Goal: Task Accomplishment & Management: Use online tool/utility

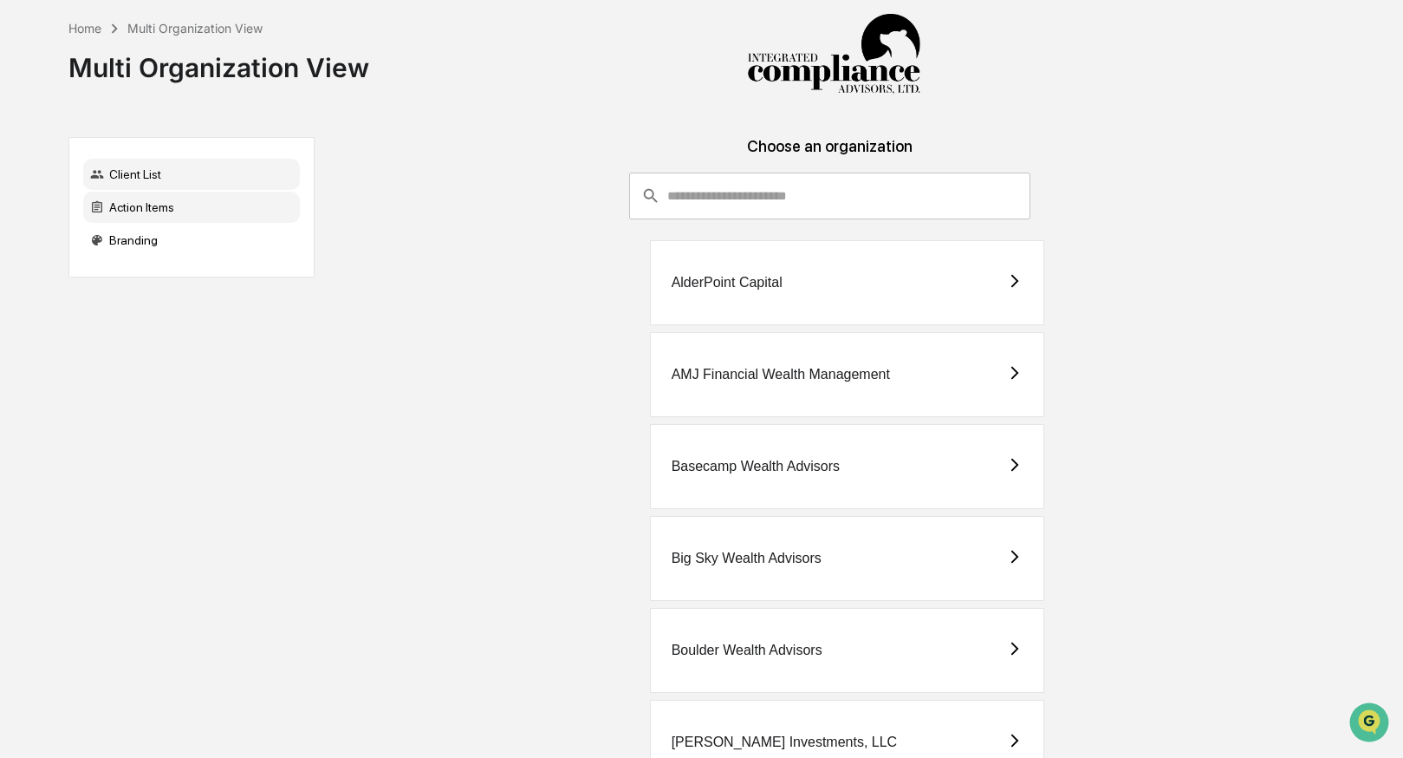
click at [199, 204] on div "Action Items" at bounding box center [191, 207] width 217 height 31
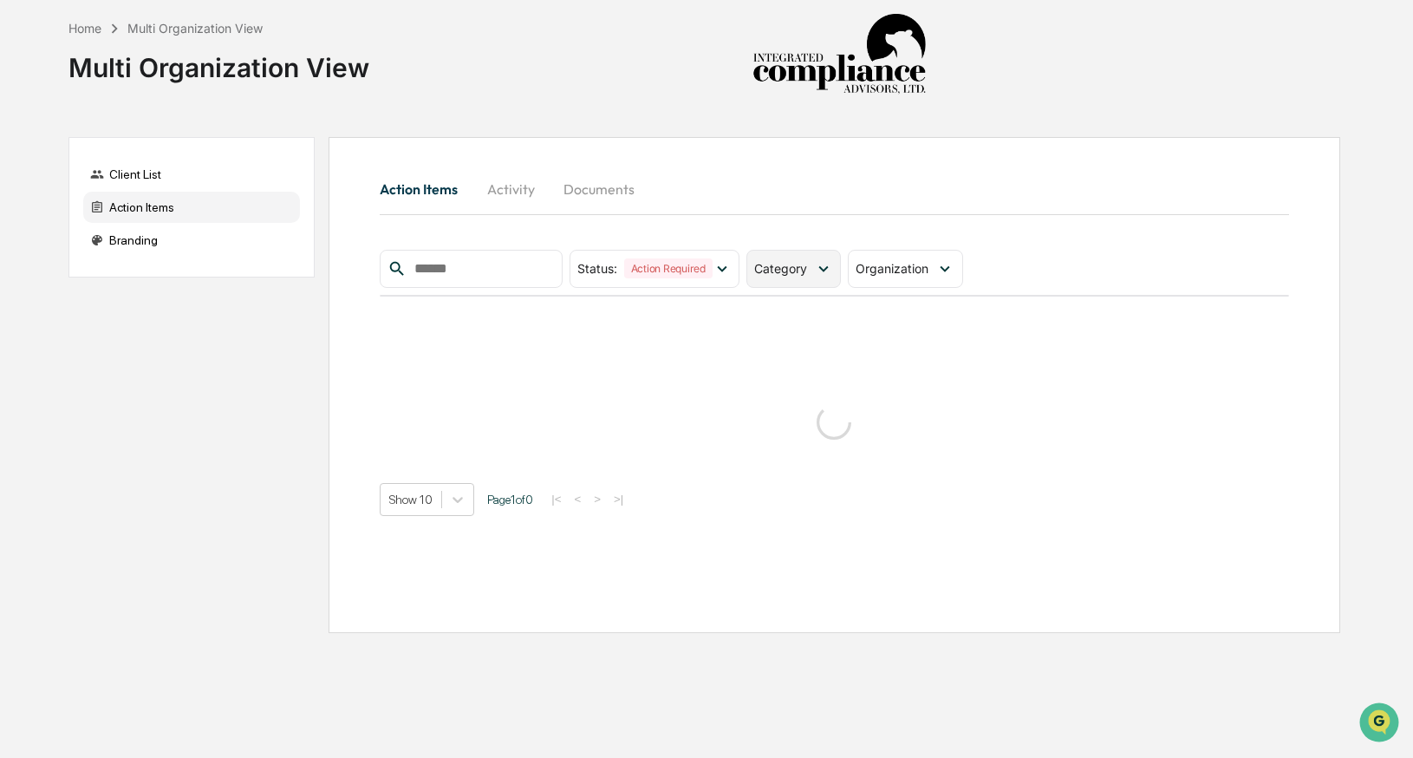
click at [793, 272] on span "Category" at bounding box center [780, 268] width 53 height 15
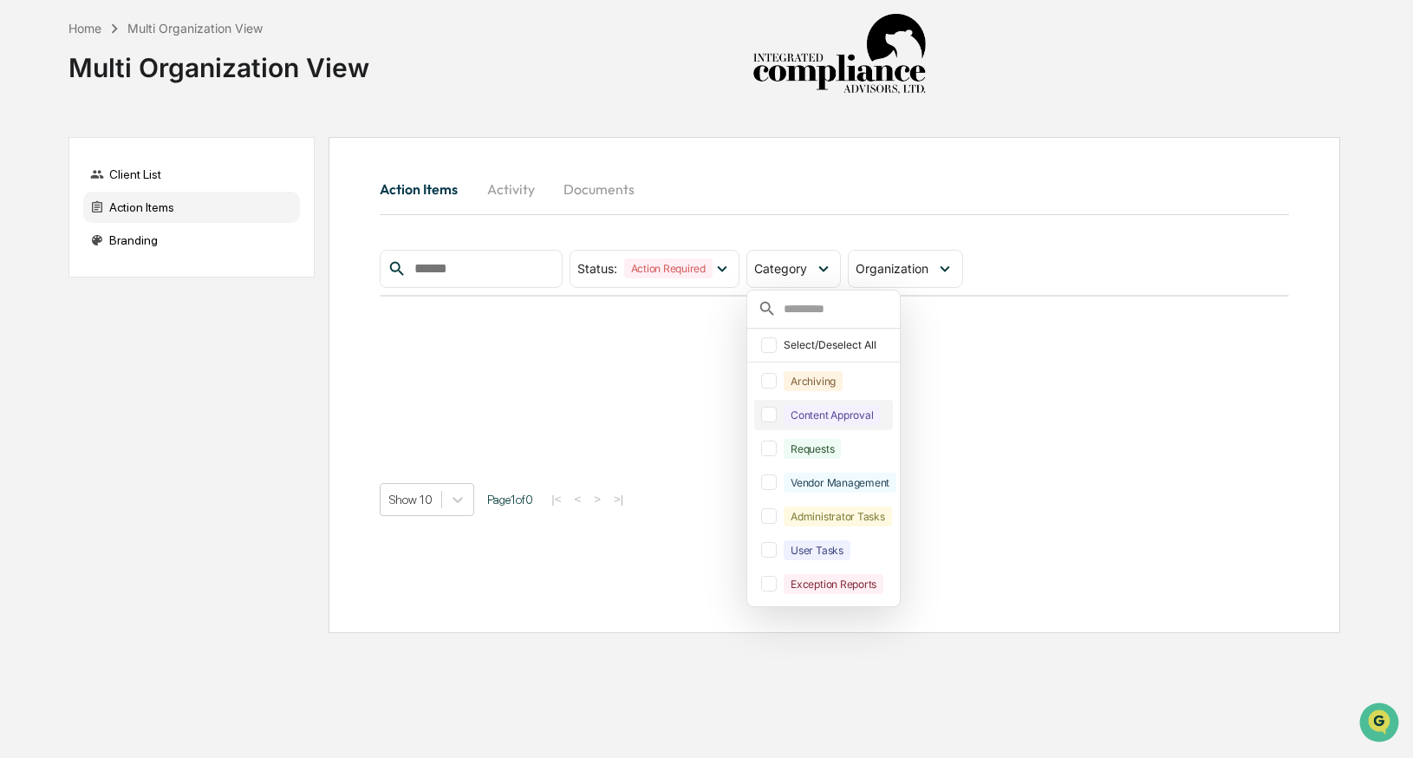
click at [771, 411] on div at bounding box center [769, 415] width 16 height 16
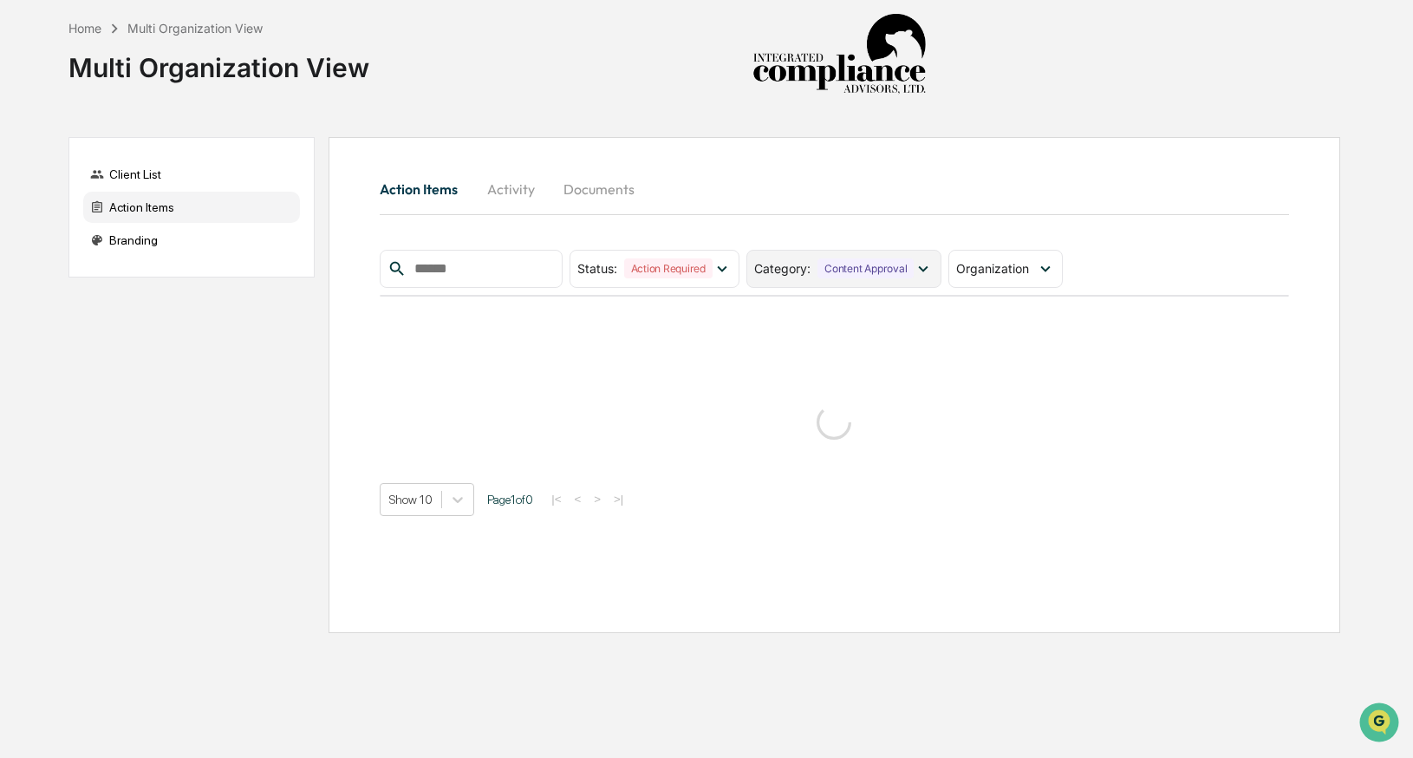
click at [779, 277] on div "Category : Content Approval" at bounding box center [834, 268] width 160 height 20
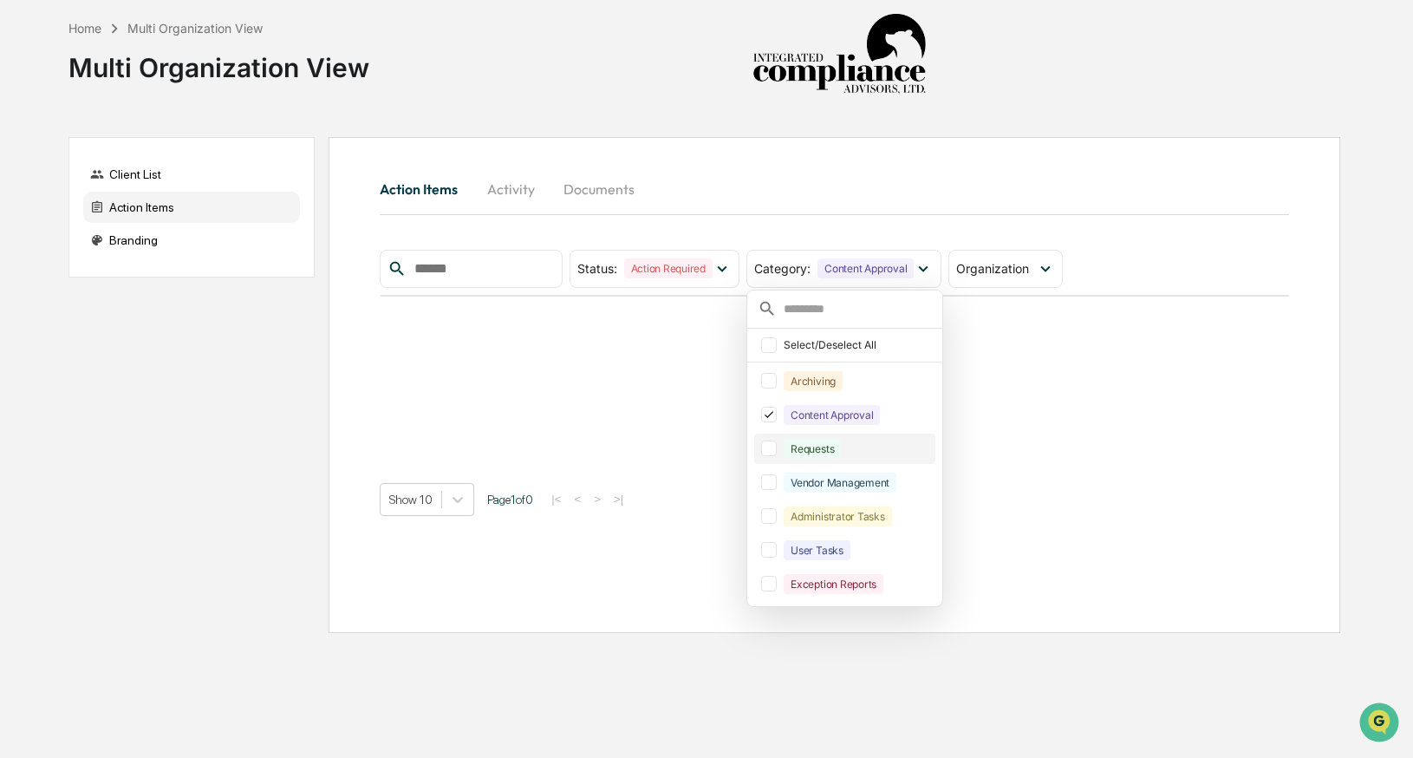
click at [776, 455] on div at bounding box center [769, 448] width 16 height 16
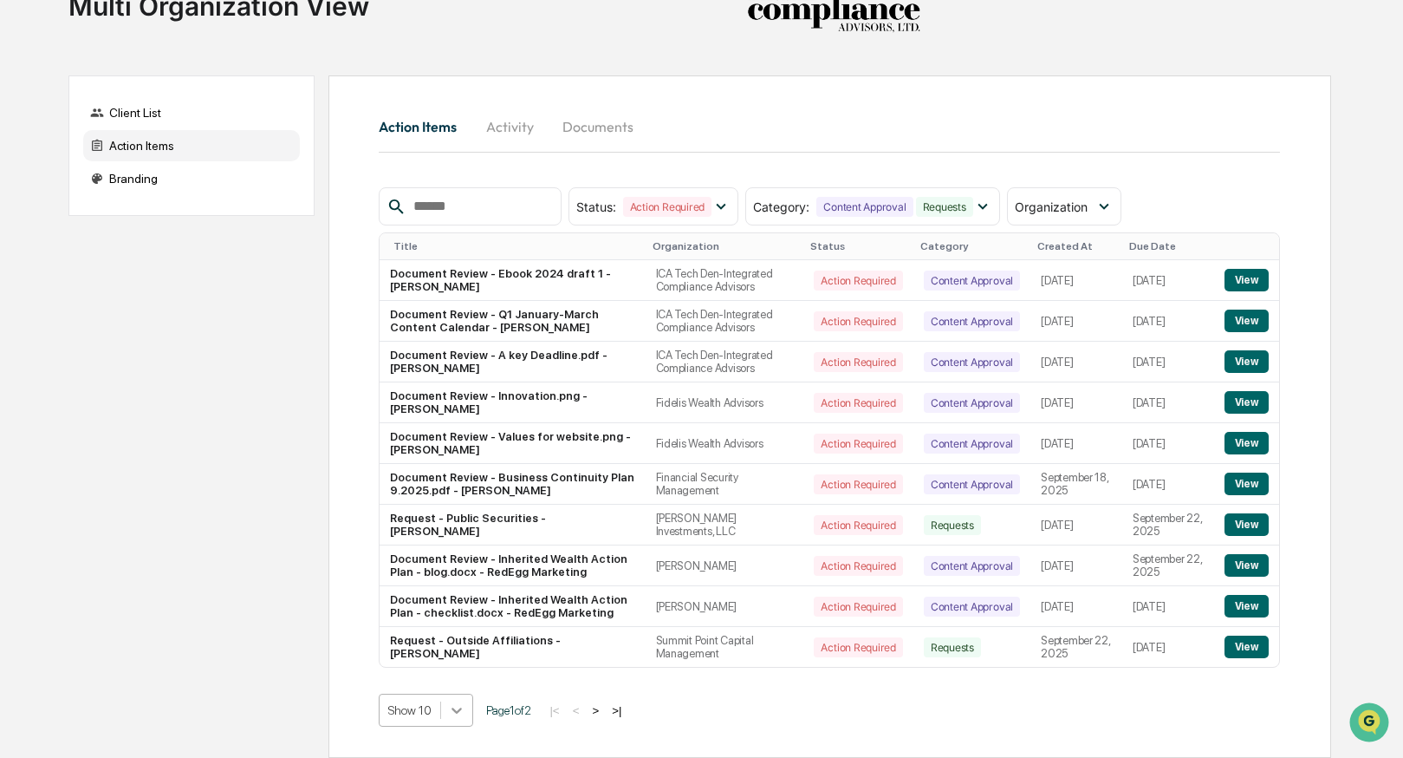
scroll to position [205, 0]
click at [466, 714] on body "Home Multi Organization View Multi Organization View Client List Action Items B…" at bounding box center [701, 347] width 1403 height 819
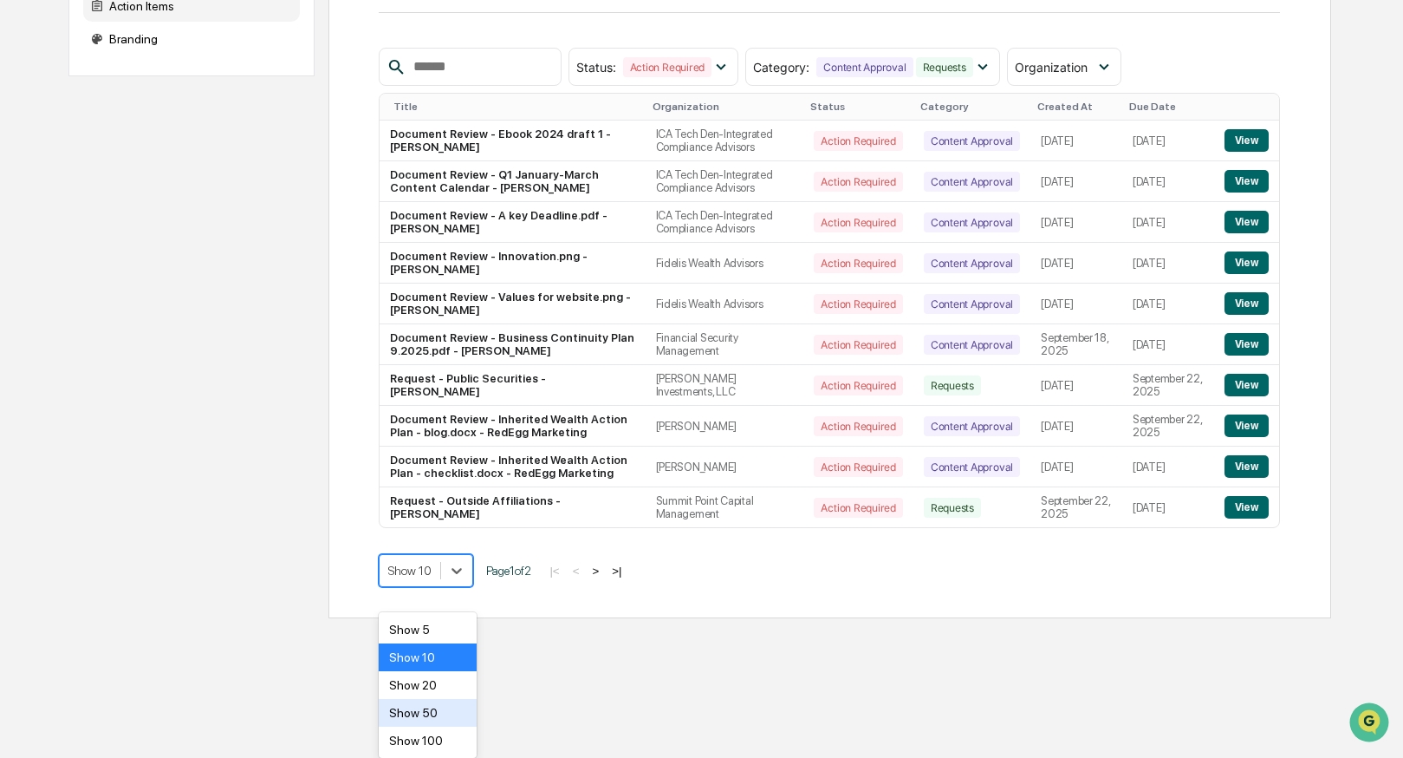
click at [465, 714] on div "Show 50" at bounding box center [428, 713] width 98 height 28
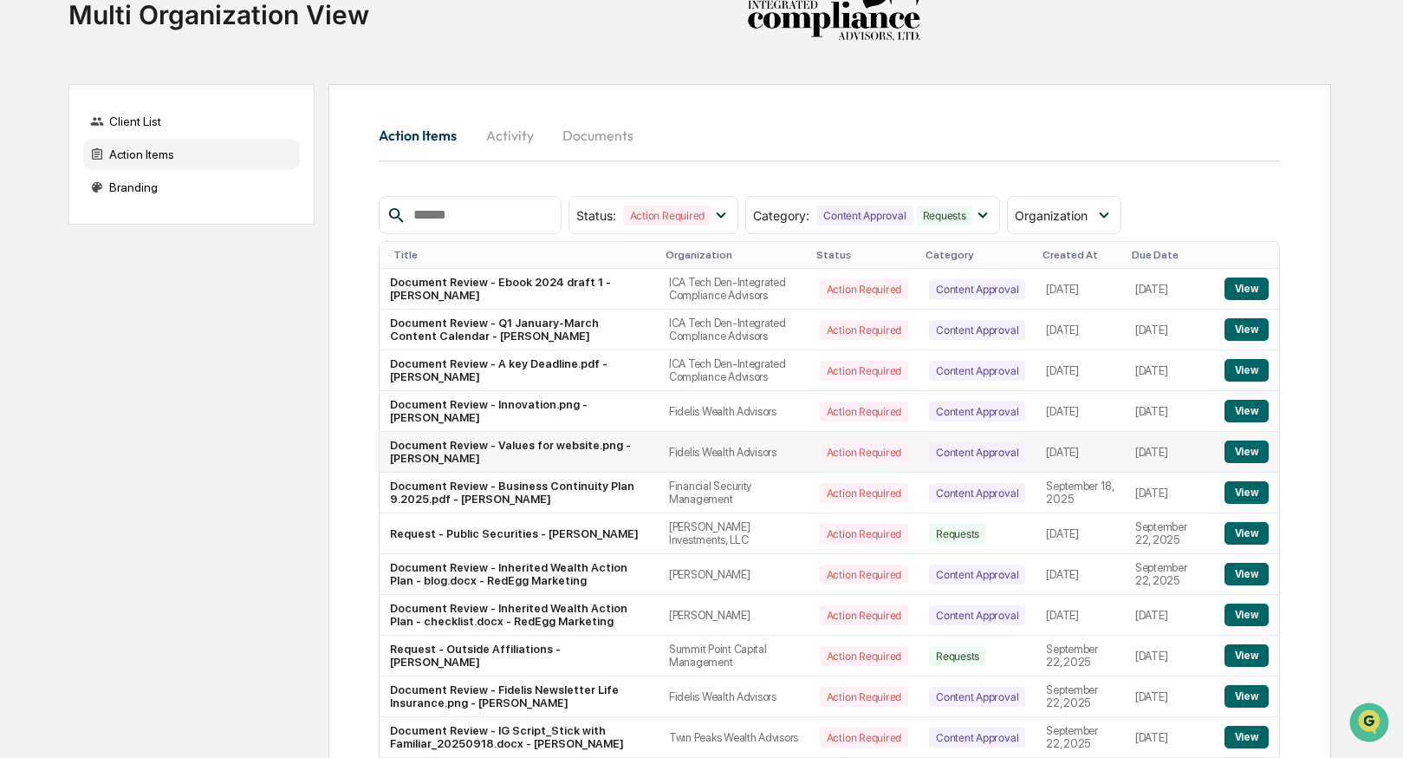
scroll to position [292, 0]
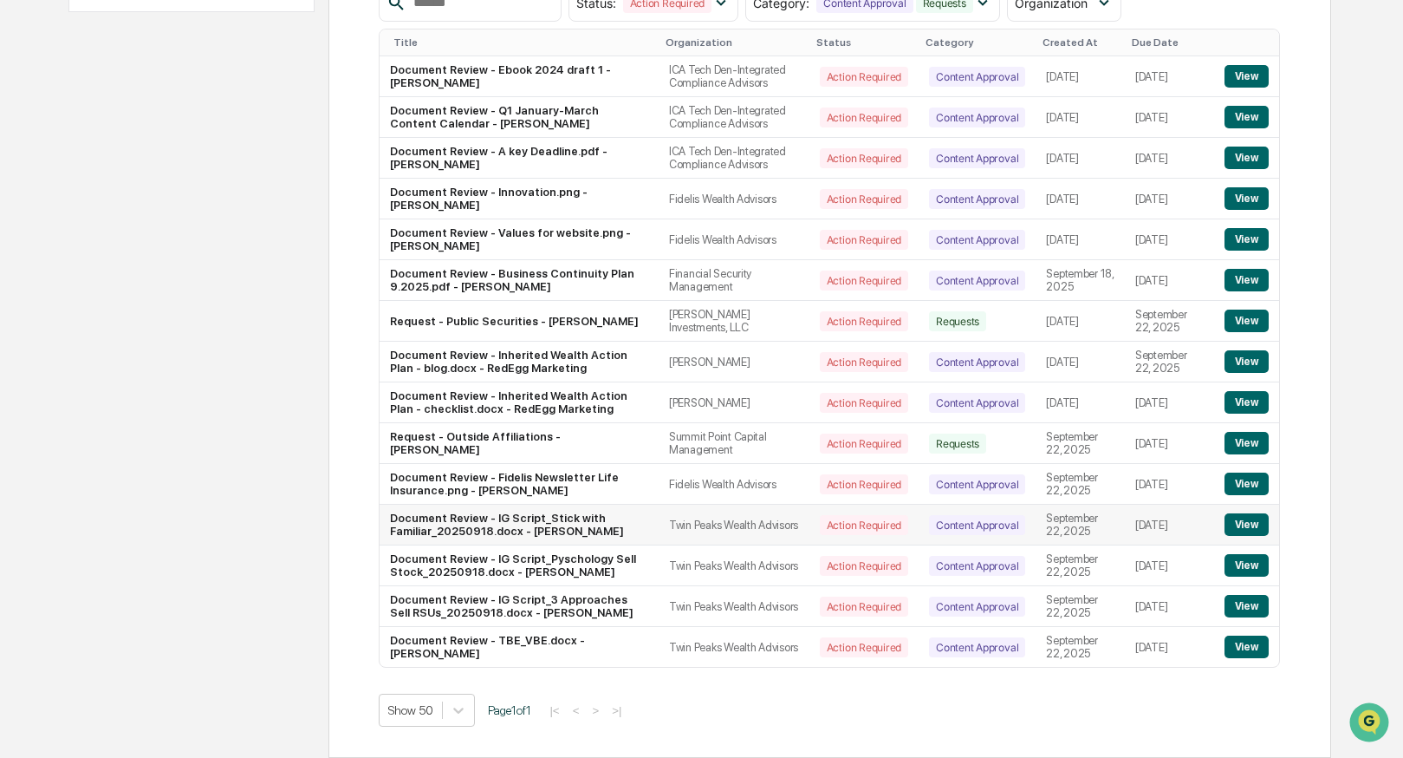
click at [1242, 518] on button "View" at bounding box center [1247, 524] width 44 height 23
